Goal: Transaction & Acquisition: Purchase product/service

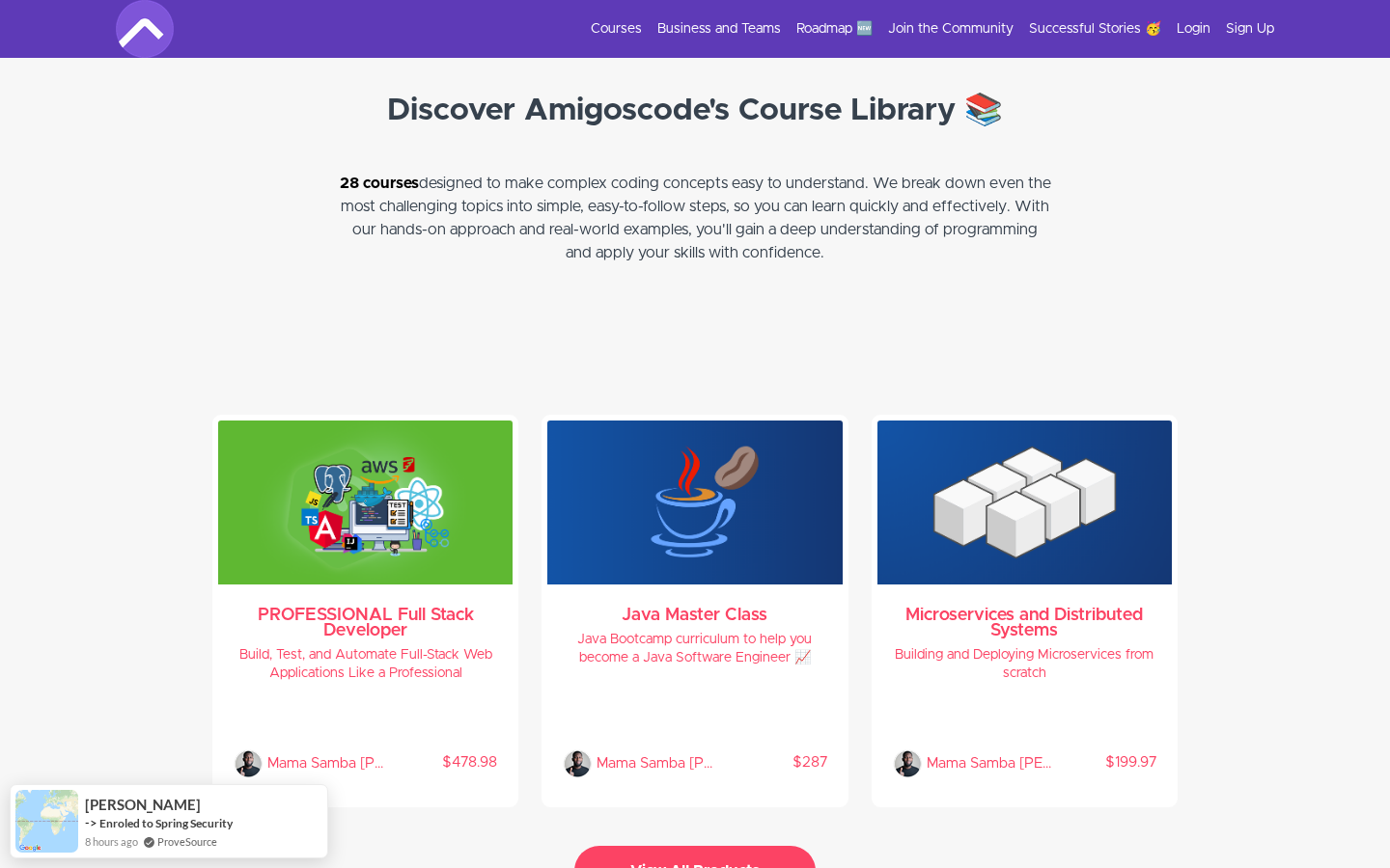
scroll to position [4119, 0]
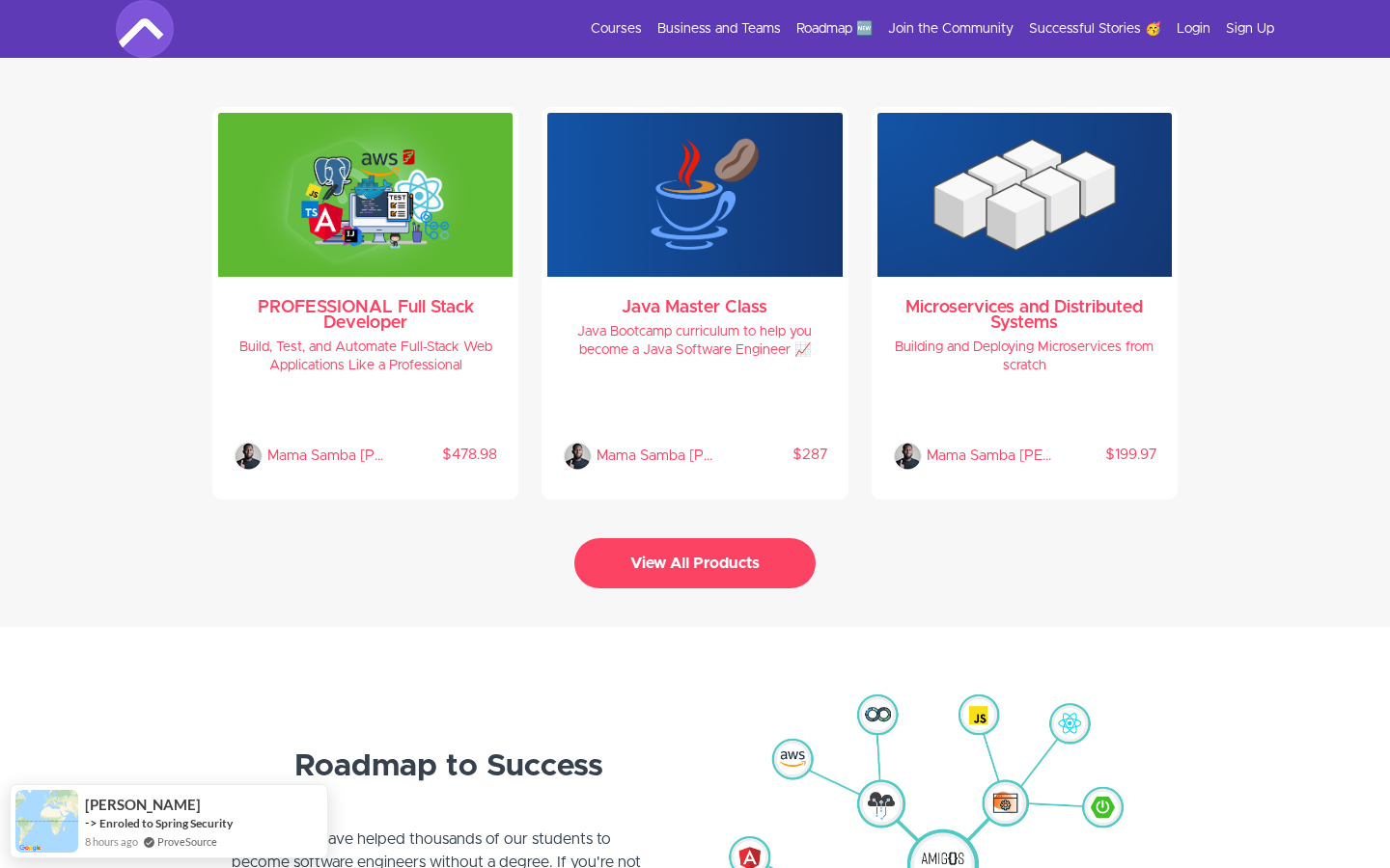
click at [623, 539] on button "View All Products" at bounding box center [695, 563] width 241 height 51
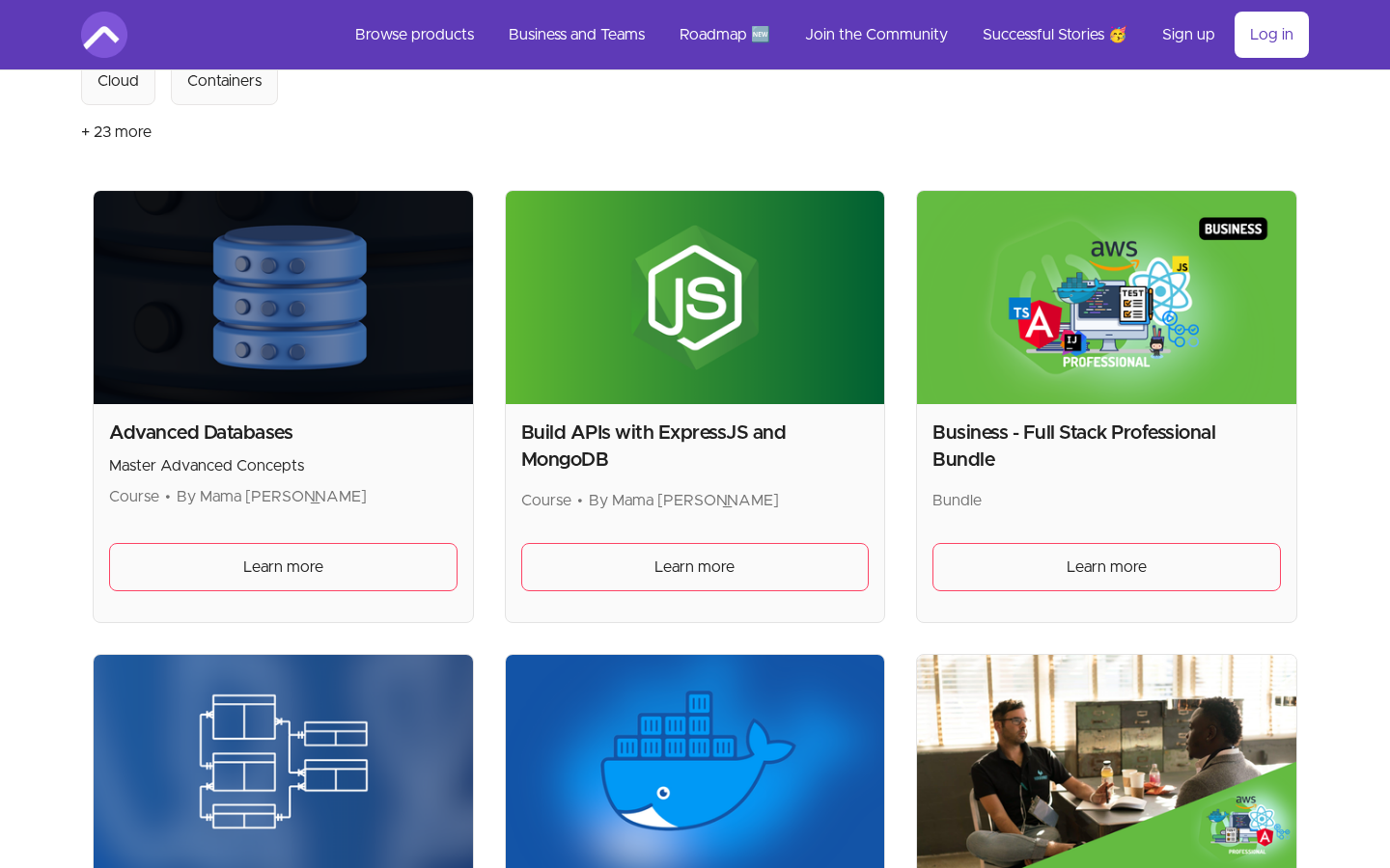
scroll to position [296, 0]
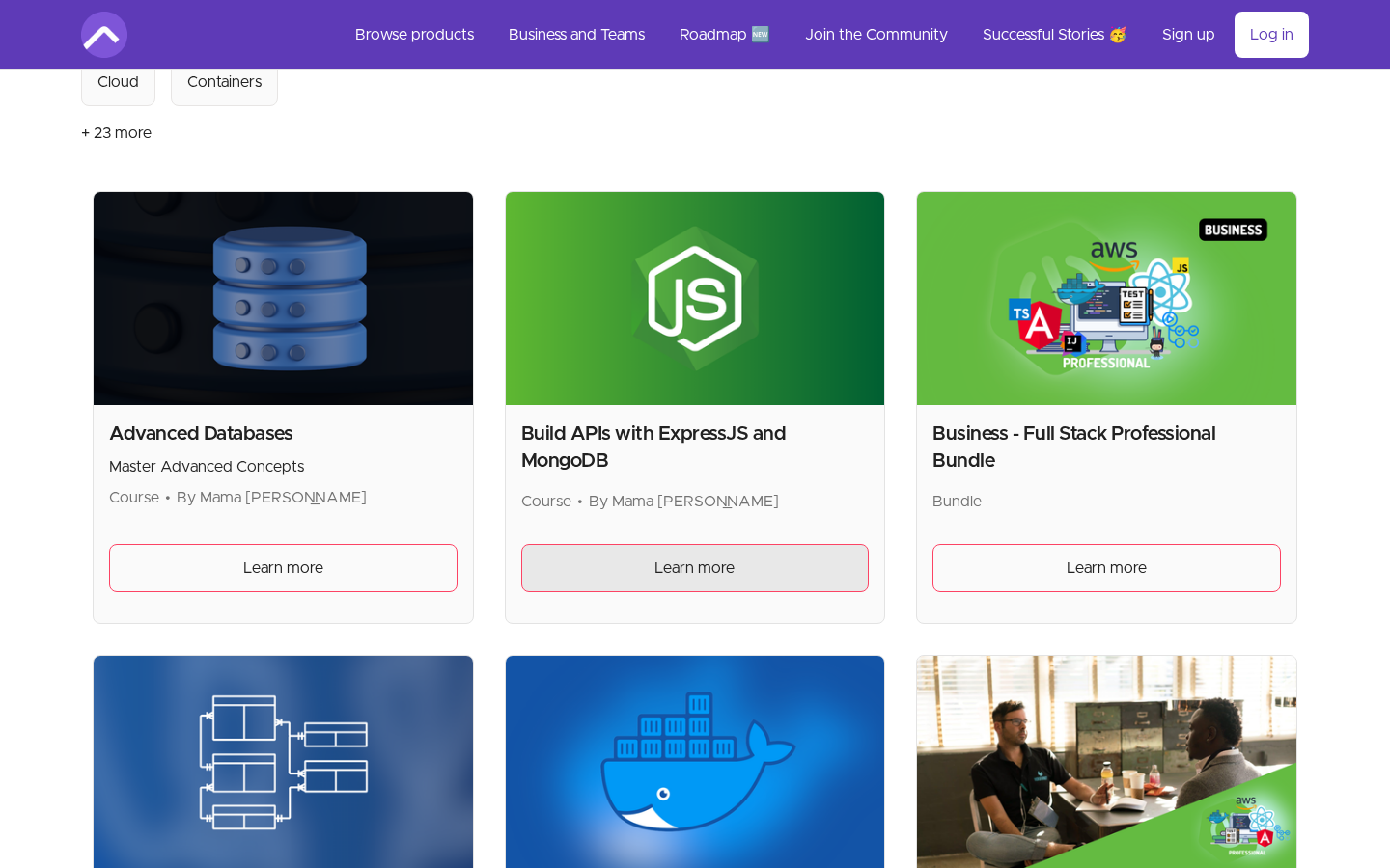
click at [783, 561] on link "Learn more" at bounding box center [695, 568] width 348 height 49
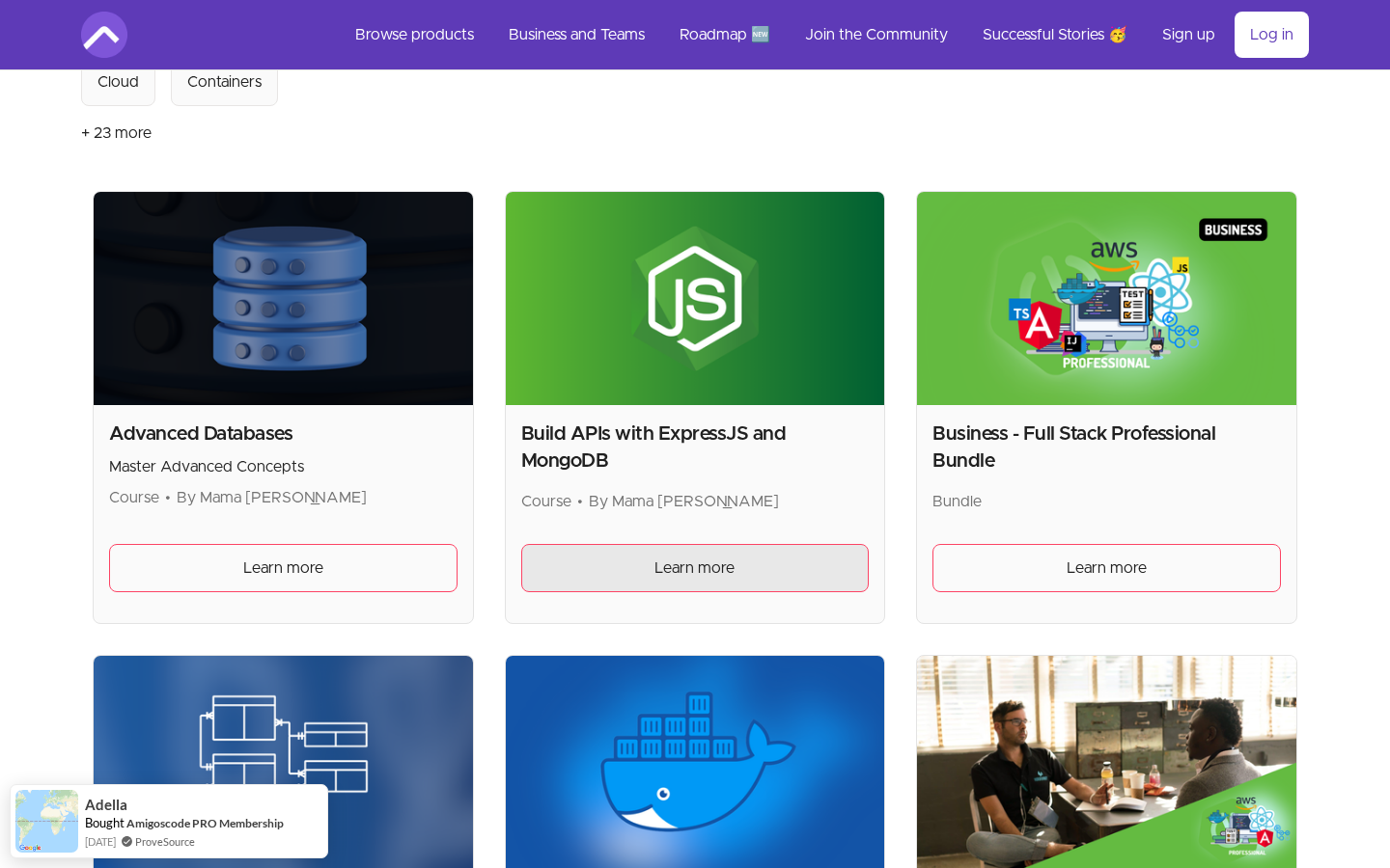
click at [683, 563] on span "Learn more" at bounding box center [694, 568] width 80 height 23
click at [659, 565] on span "Learn more" at bounding box center [694, 568] width 80 height 23
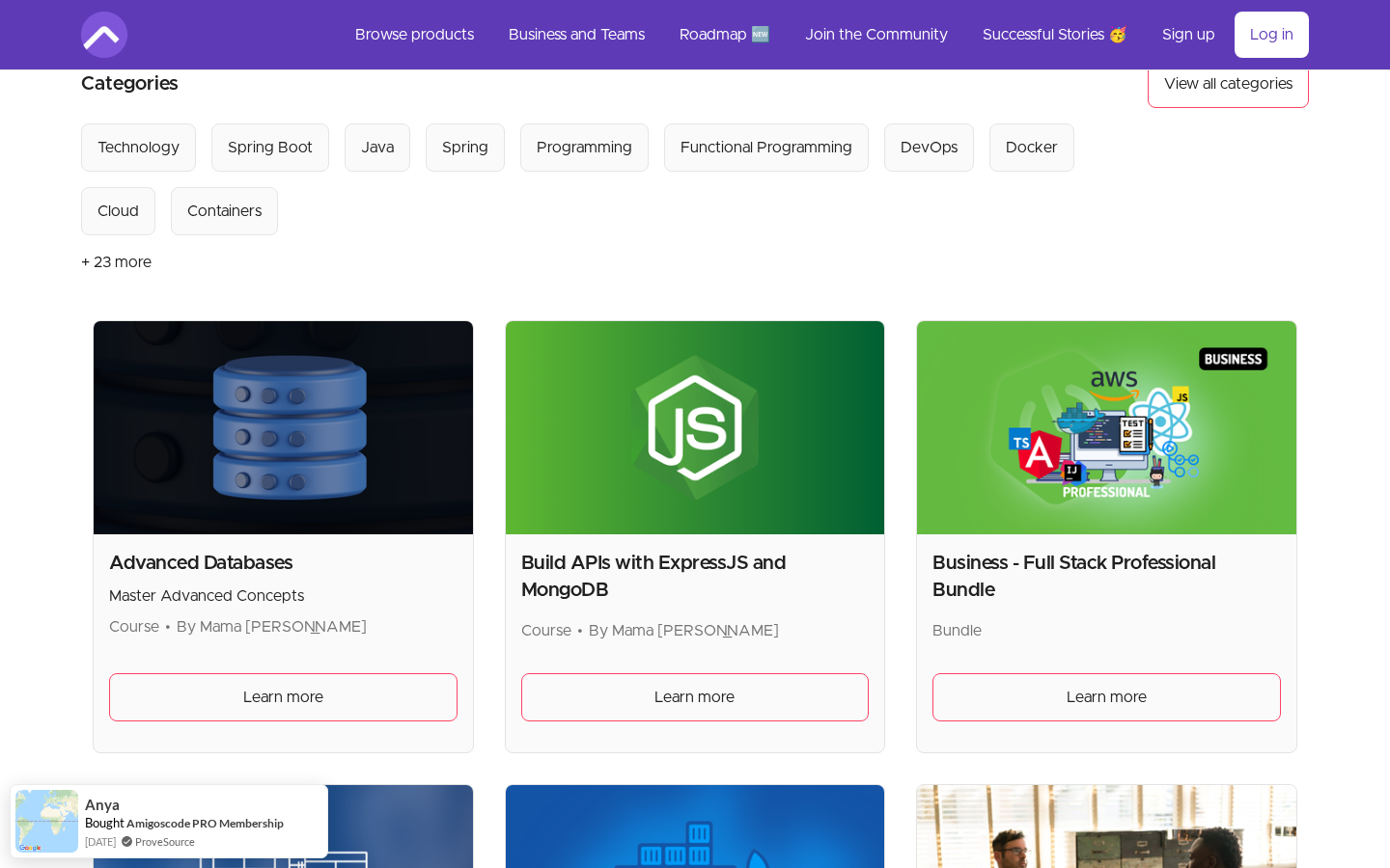
scroll to position [186, 0]
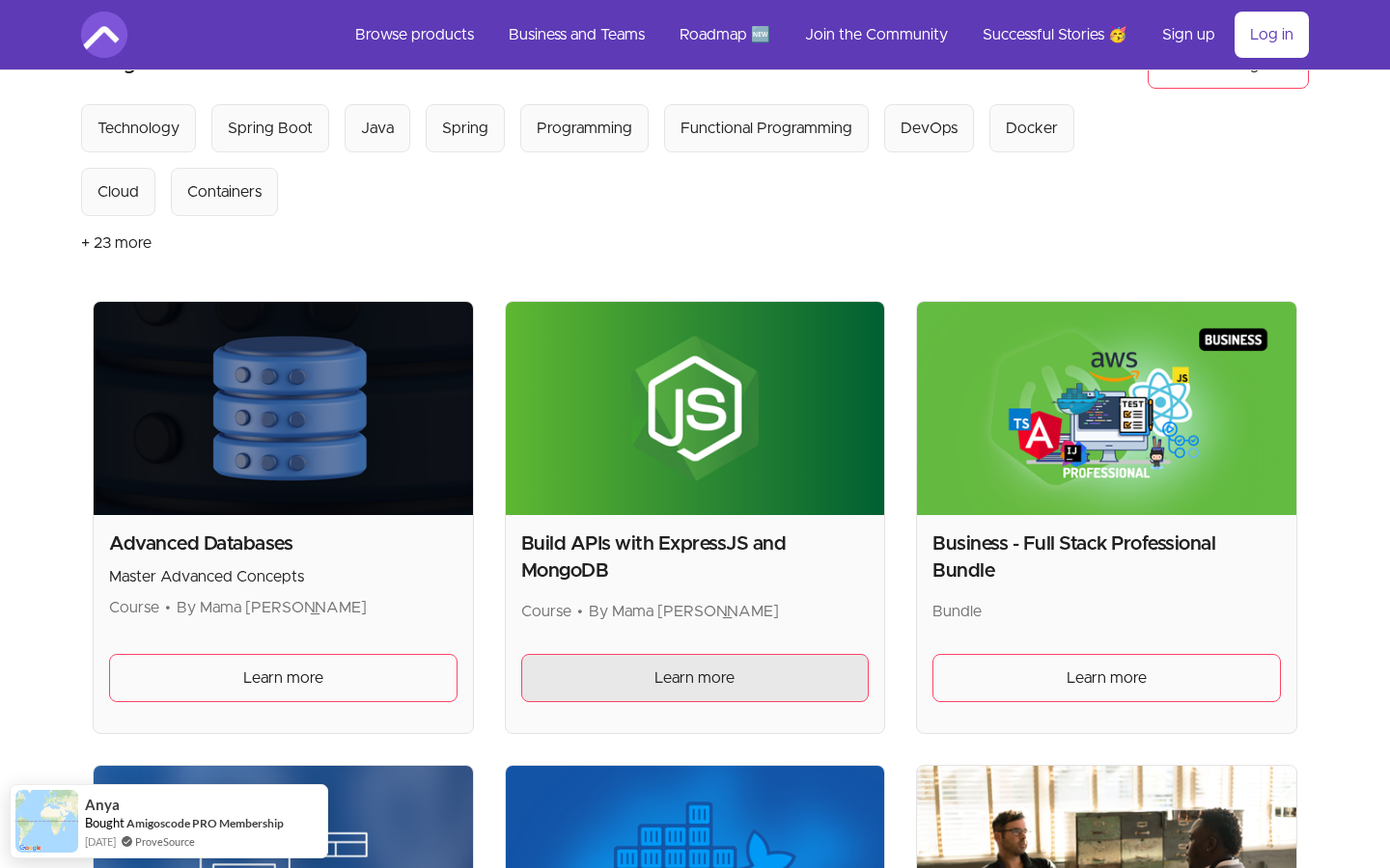
click at [643, 669] on link "Learn more" at bounding box center [695, 678] width 348 height 49
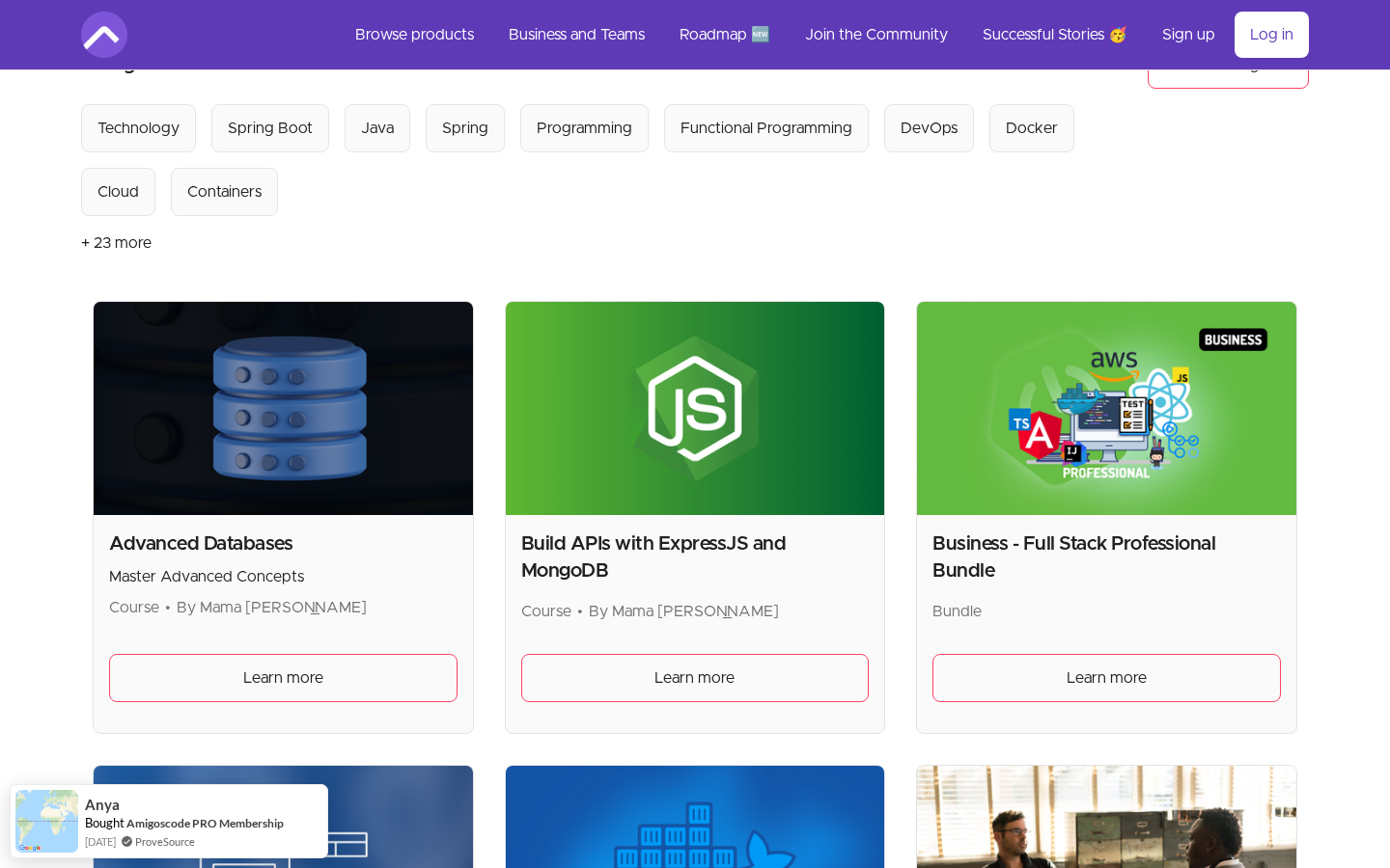
scroll to position [0, 0]
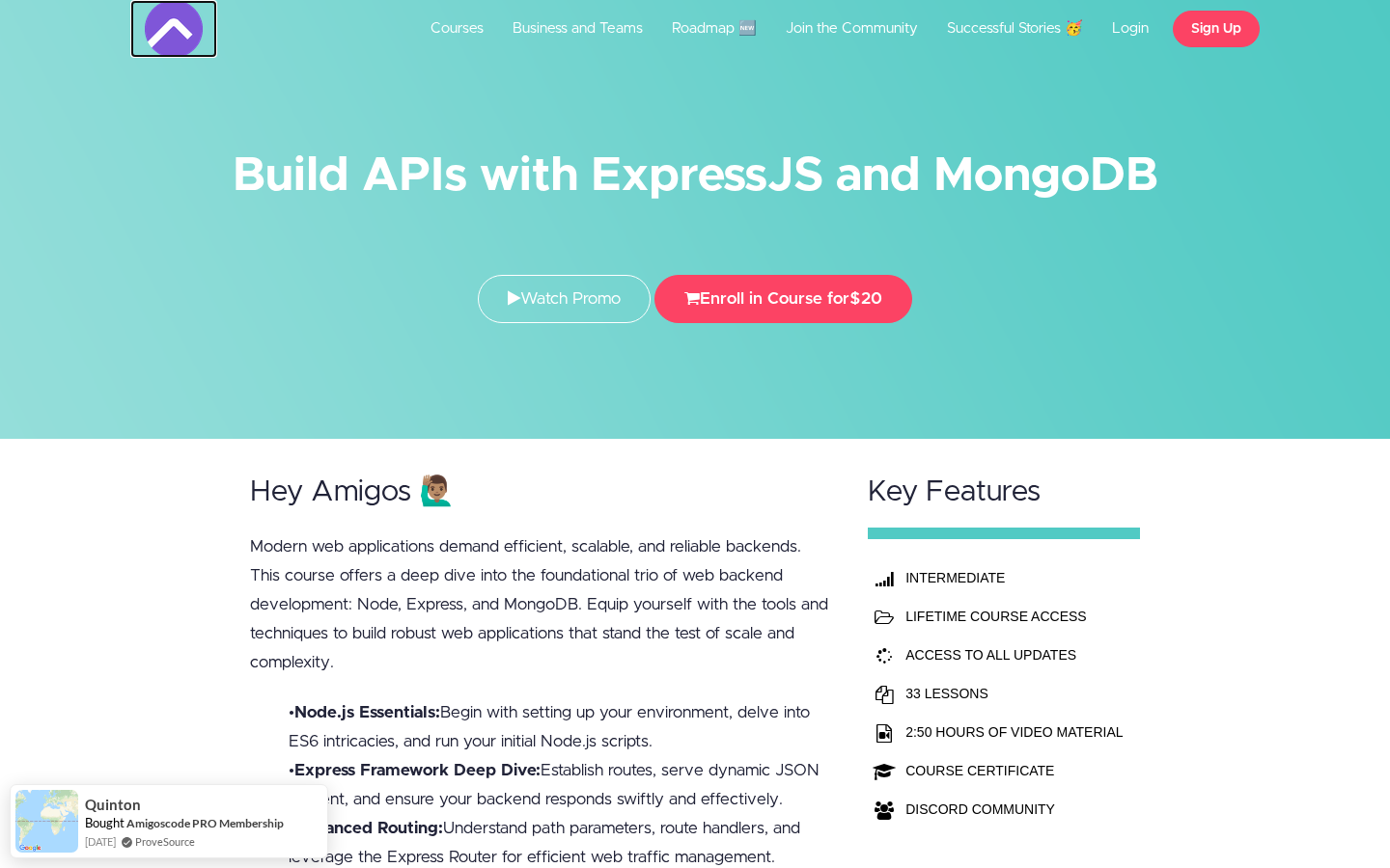
click at [197, 24] on img at bounding box center [173, 28] width 57 height 57
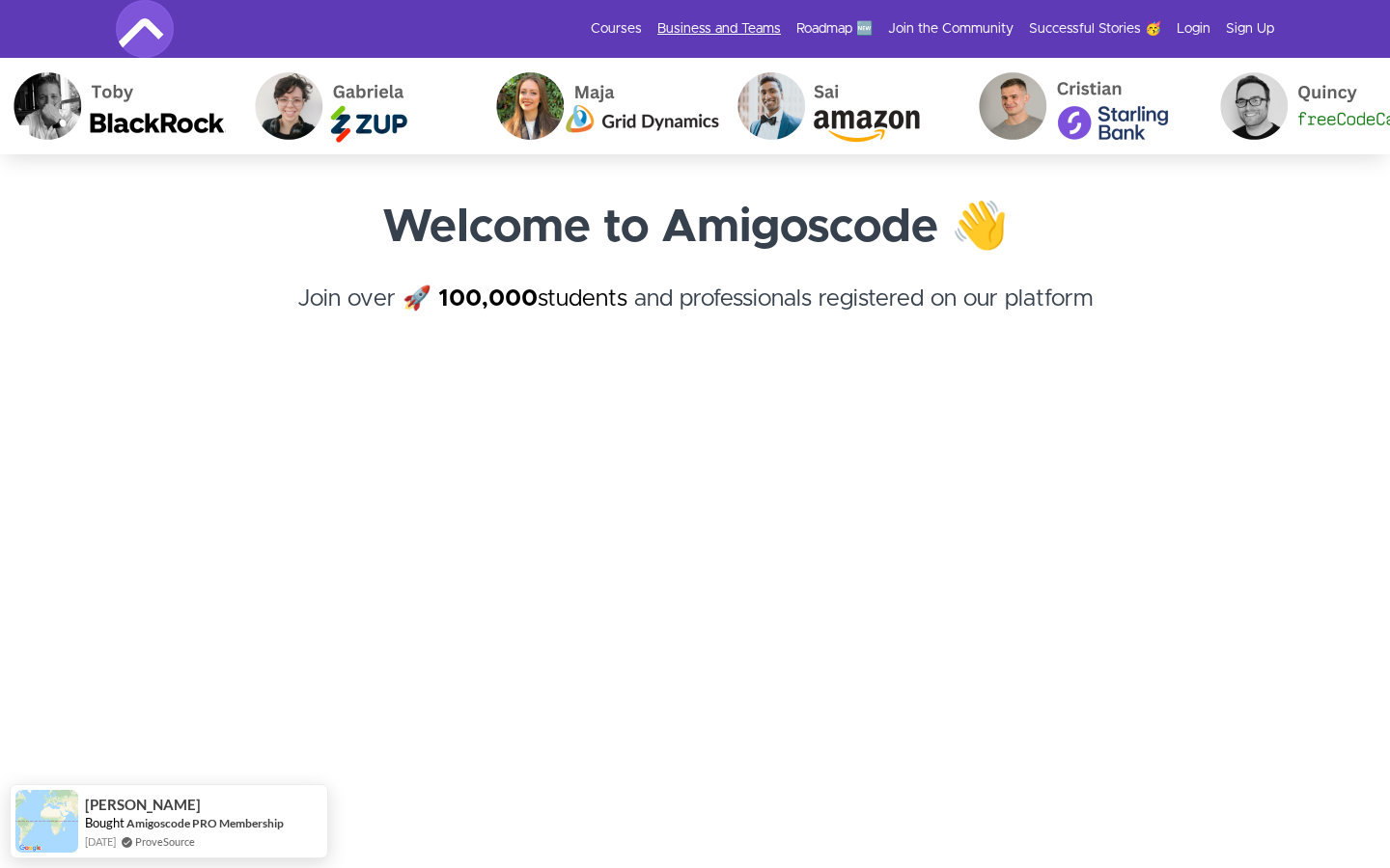
click at [742, 36] on link "Business and Teams" at bounding box center [718, 29] width 124 height 19
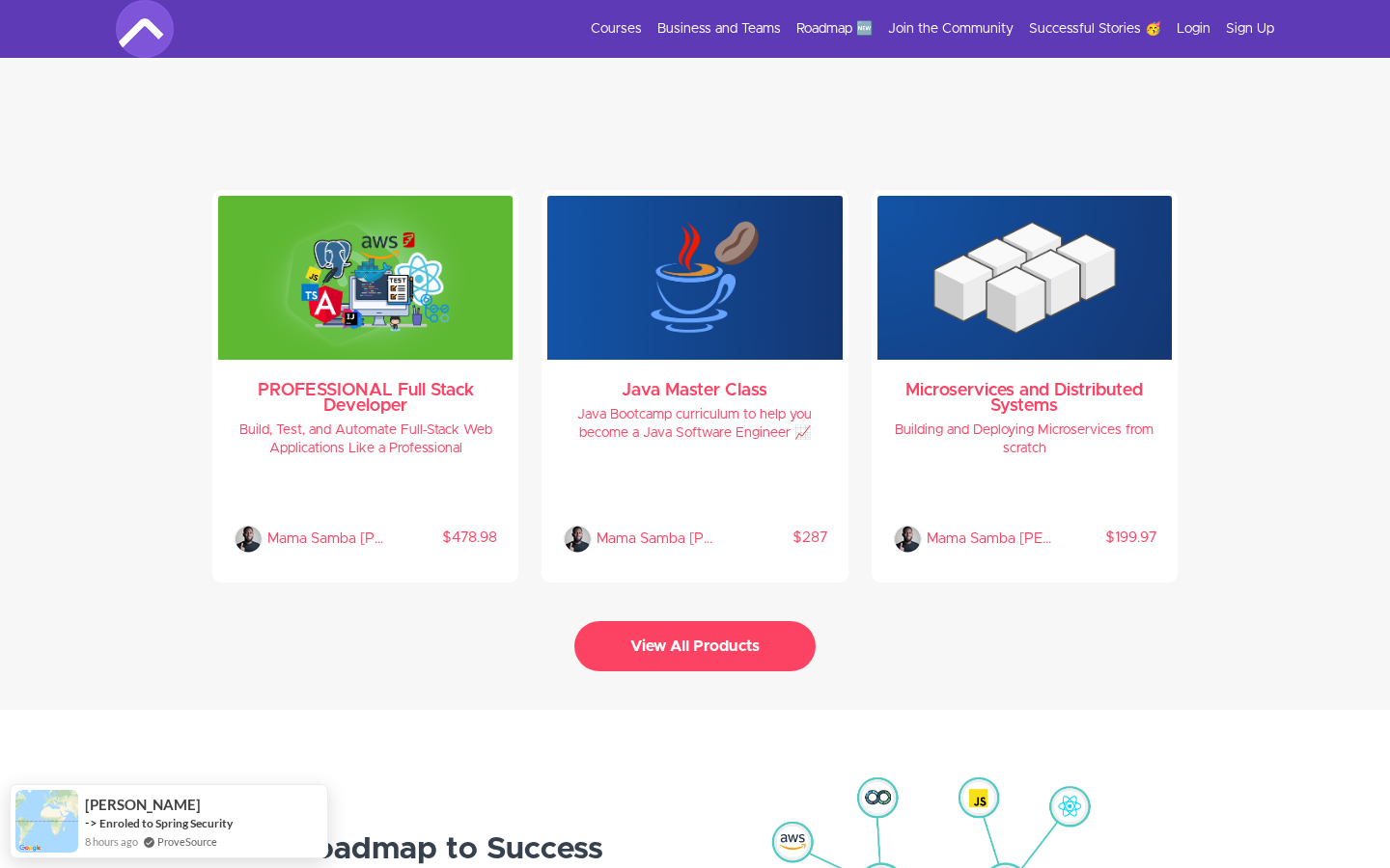
scroll to position [4040, 0]
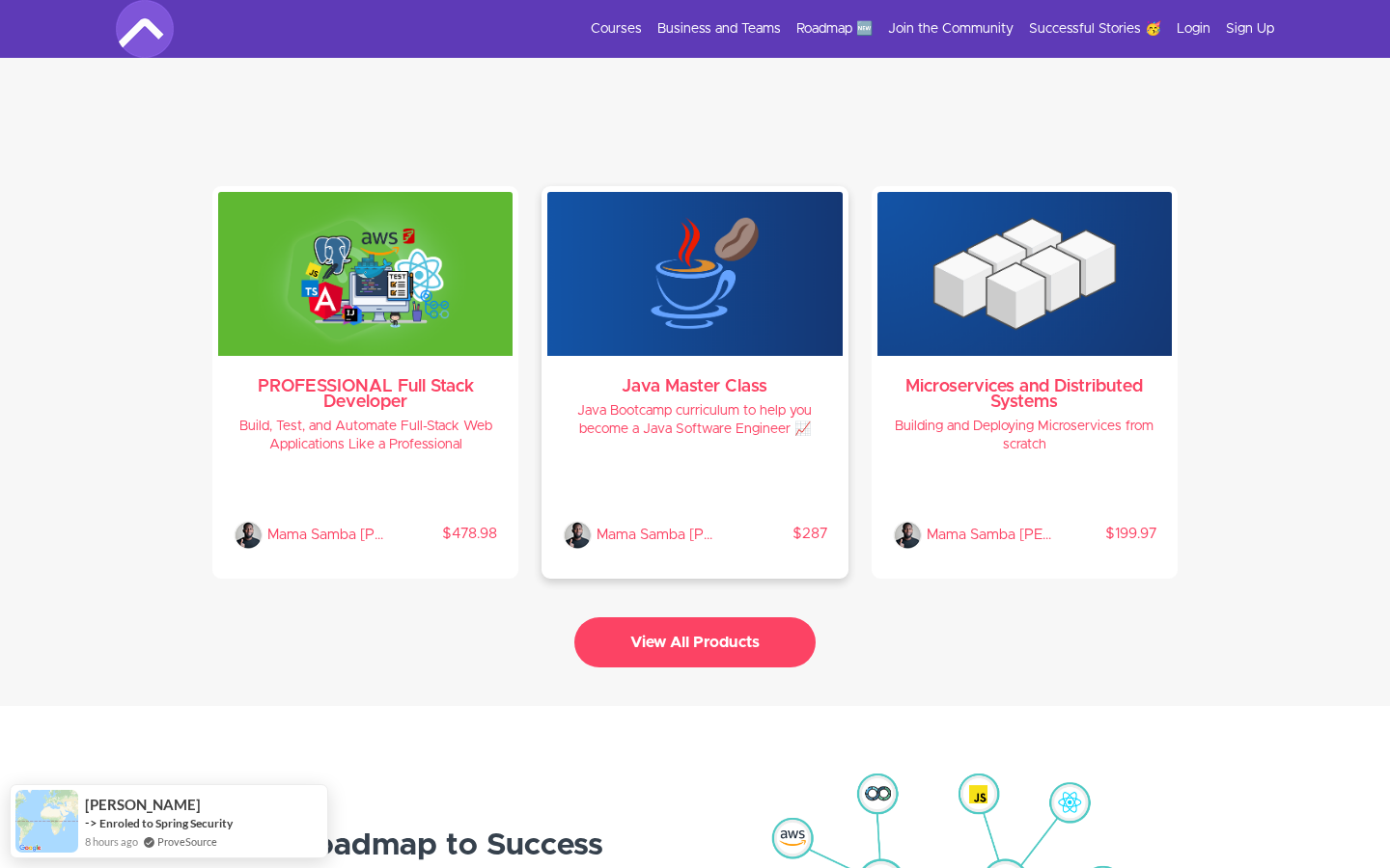
click at [730, 292] on img at bounding box center [694, 273] width 294 height 164
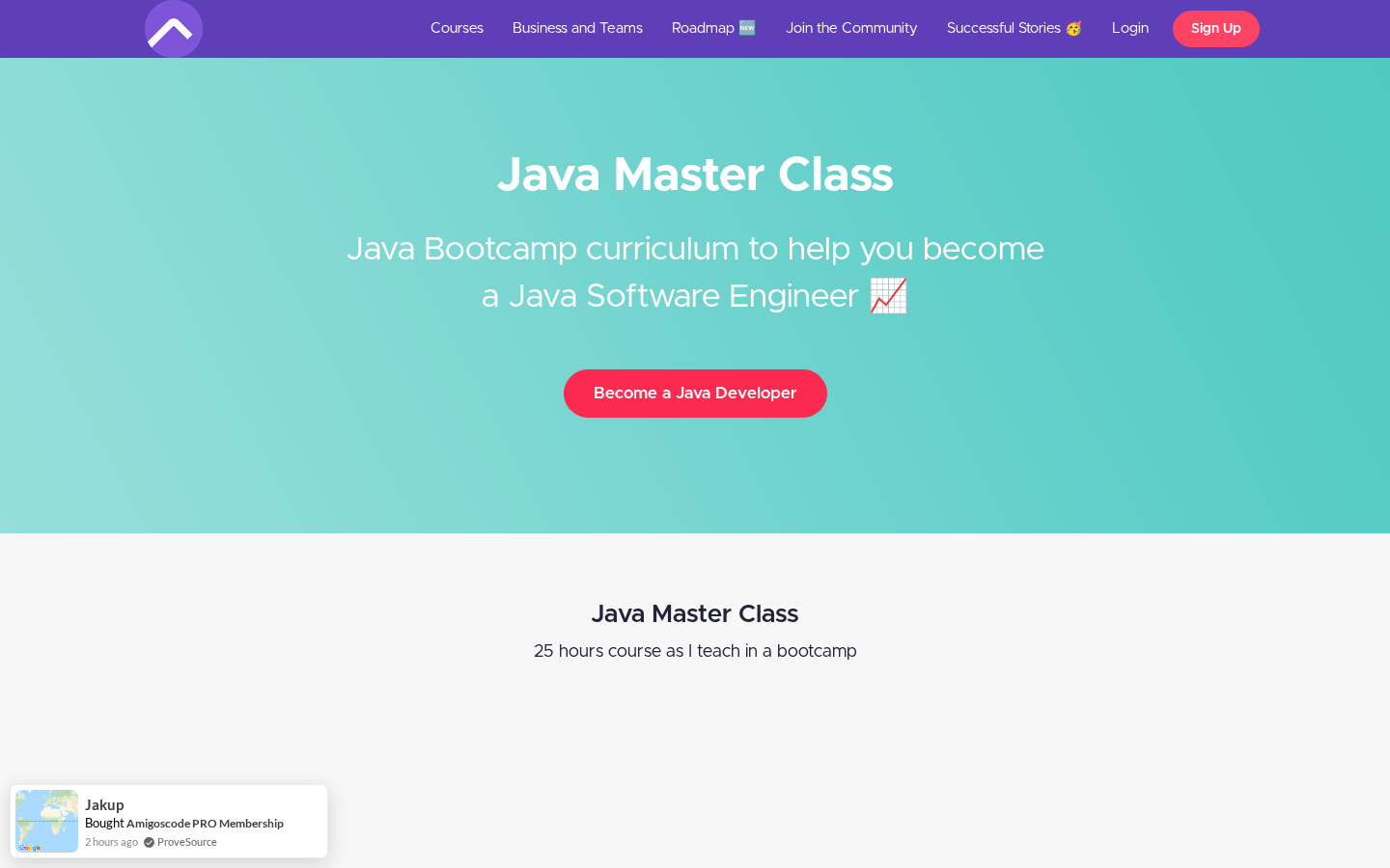
click at [726, 385] on button "Become a Java Developer" at bounding box center [695, 394] width 264 height 49
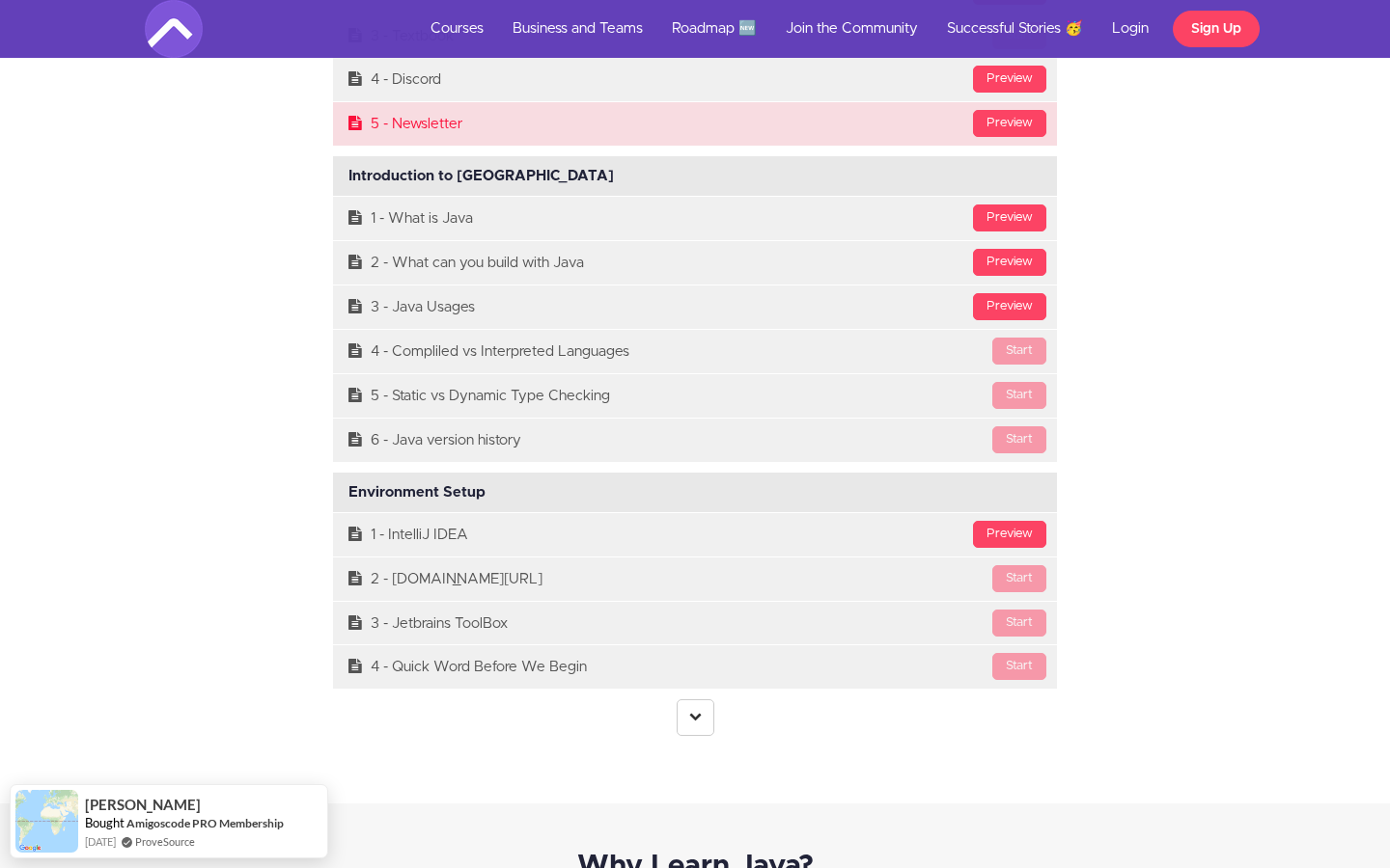
scroll to position [4995, 0]
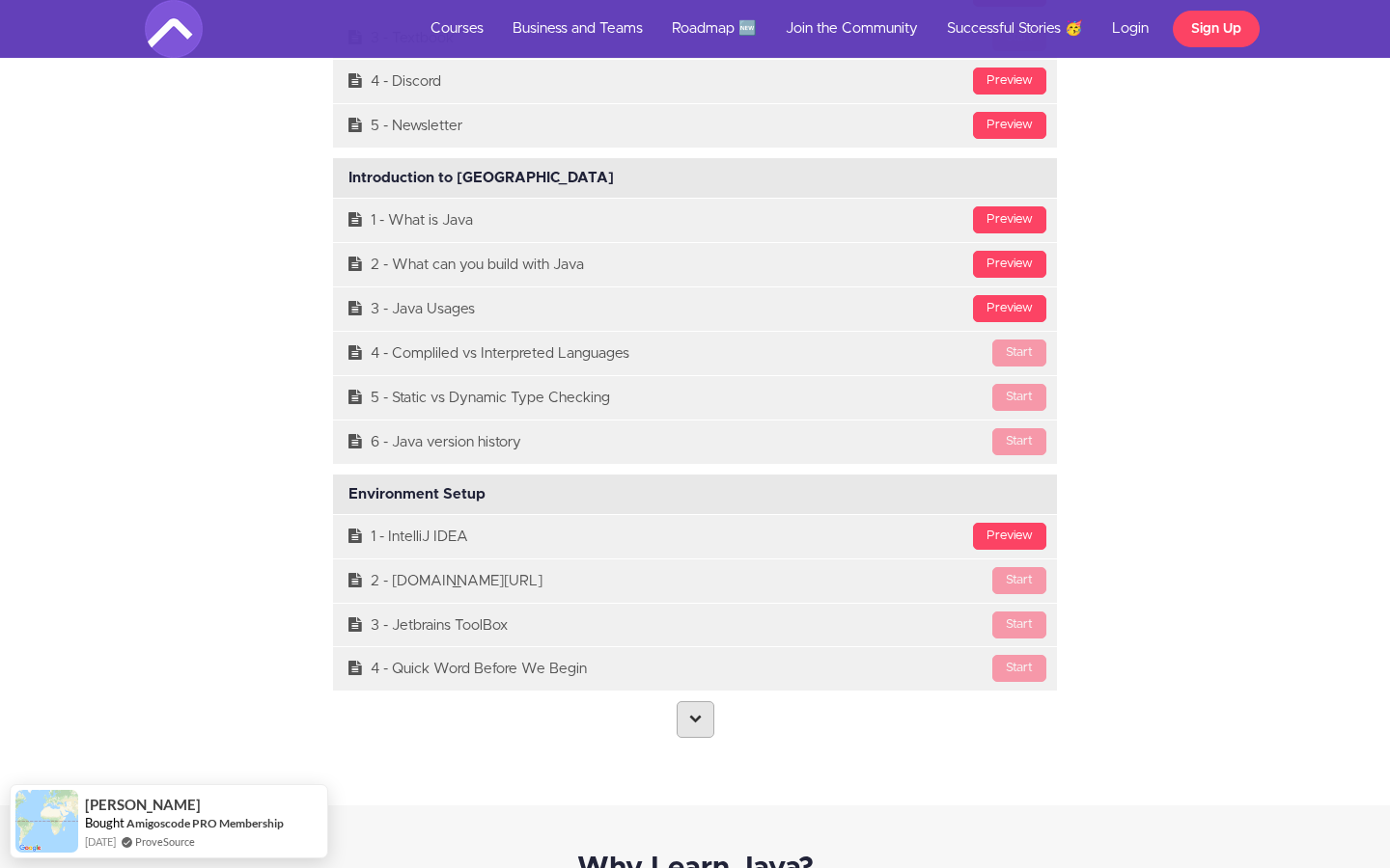
click at [695, 738] on link at bounding box center [695, 720] width 38 height 37
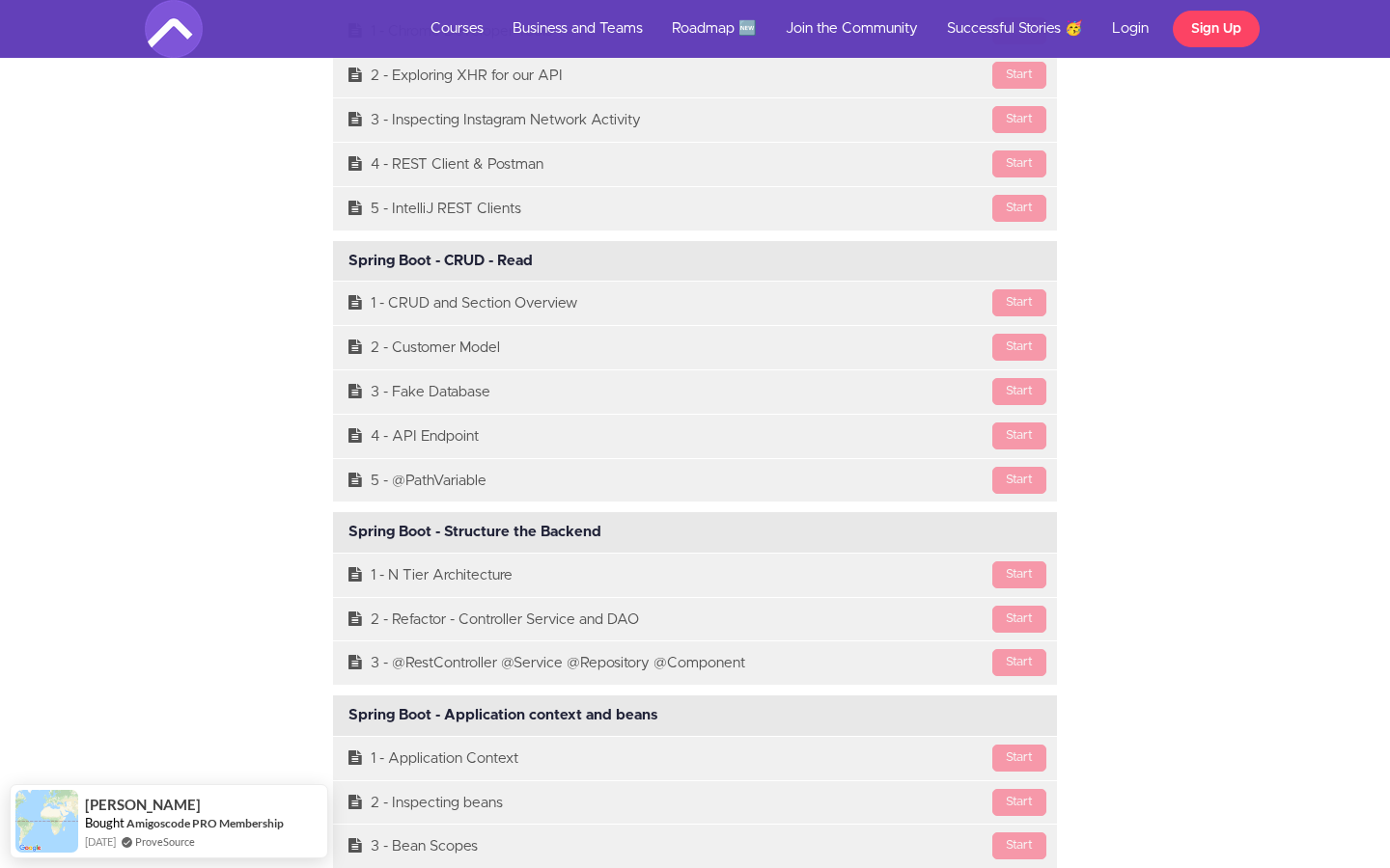
scroll to position [21714, 0]
